Goal: Information Seeking & Learning: Check status

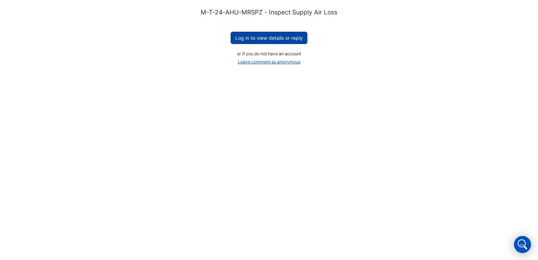
click at [294, 42] on button "Log in to view details or reply" at bounding box center [269, 38] width 77 height 12
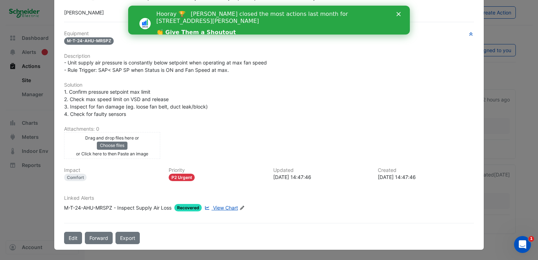
scroll to position [115, 0]
click at [217, 209] on span "View Chart" at bounding box center [225, 207] width 25 height 6
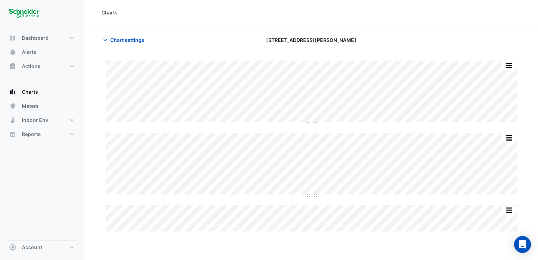
click at [162, 47] on div "Chart settings [STREET_ADDRESS][PERSON_NAME]" at bounding box center [310, 43] width 419 height 18
